Goal: Navigation & Orientation: Go to known website

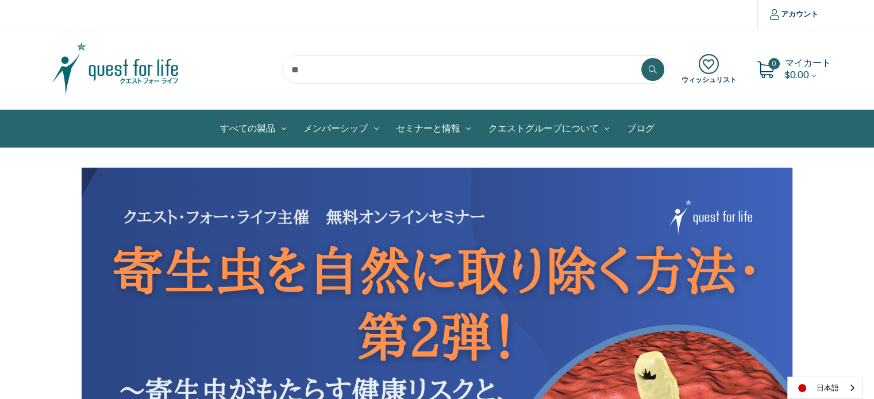
click at [129, 70] on img at bounding box center [116, 69] width 144 height 57
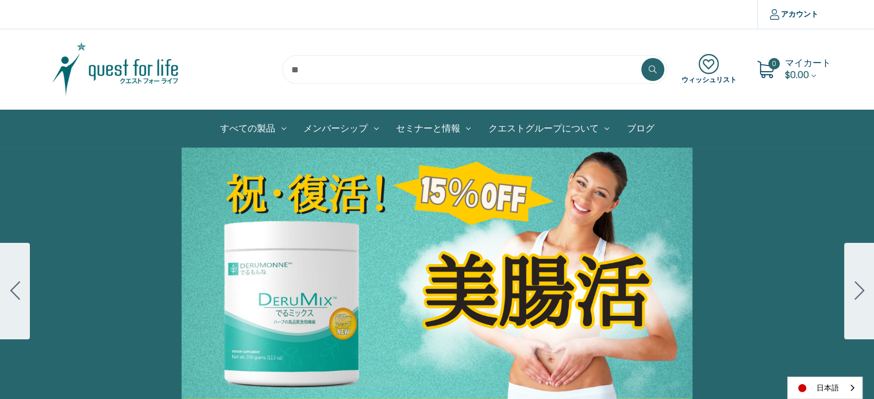
click at [856, 278] on button "Go to slide 2" at bounding box center [859, 291] width 30 height 97
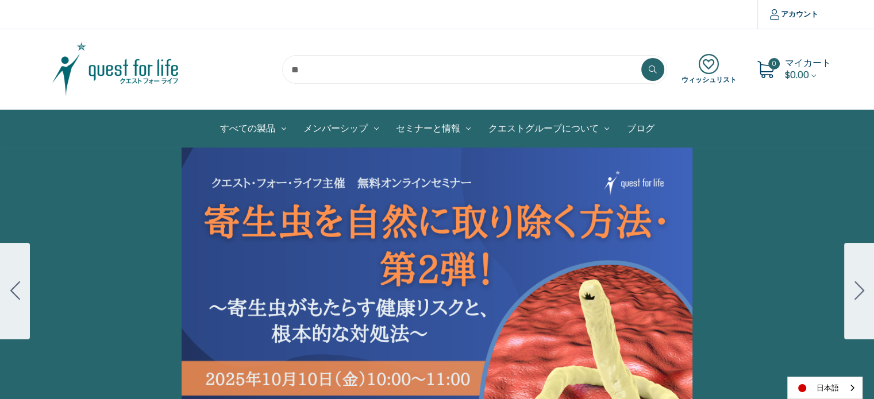
click at [453, 227] on div "Carousel Title Add a description for your carousel slide. You can use this to p…" at bounding box center [437, 291] width 874 height 287
